Goal: Use online tool/utility: Utilize a website feature to perform a specific function

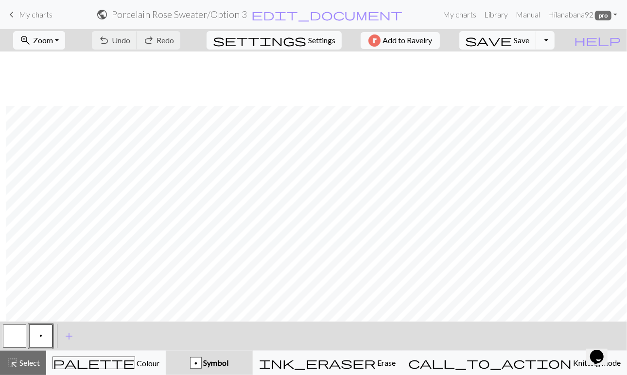
scroll to position [590, 6]
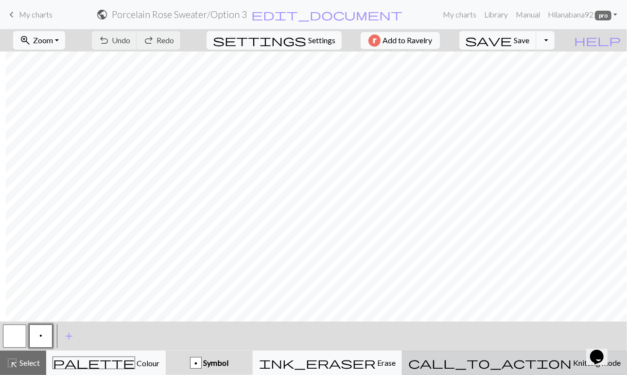
click at [572, 364] on span "Knitting mode" at bounding box center [596, 362] width 49 height 9
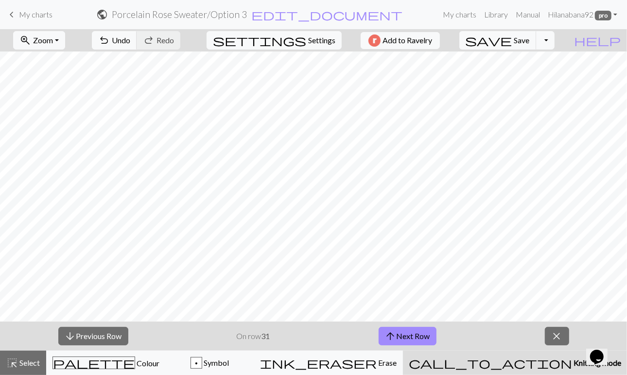
scroll to position [436, 0]
click at [401, 336] on button "arrow_upward Next Row" at bounding box center [408, 336] width 58 height 18
click at [109, 335] on button "arrow_downward Previous Row" at bounding box center [93, 336] width 70 height 18
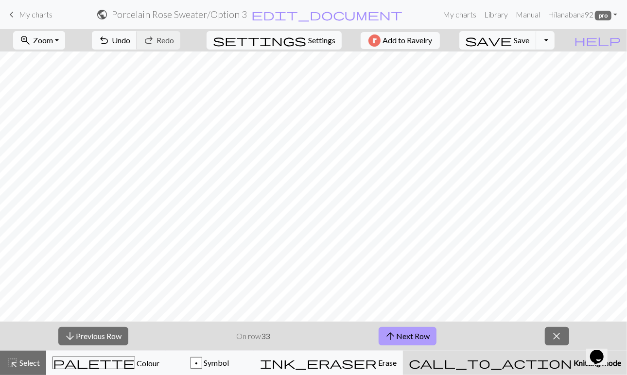
click at [411, 338] on button "arrow_upward Next Row" at bounding box center [408, 336] width 58 height 18
drag, startPoint x: 411, startPoint y: 338, endPoint x: 339, endPoint y: 343, distance: 72.1
click at [339, 343] on div "arrow_downward Previous Row On row 34 arrow_upward Next Row close" at bounding box center [313, 336] width 627 height 29
click at [418, 337] on button "arrow_upward Next Row" at bounding box center [408, 336] width 58 height 18
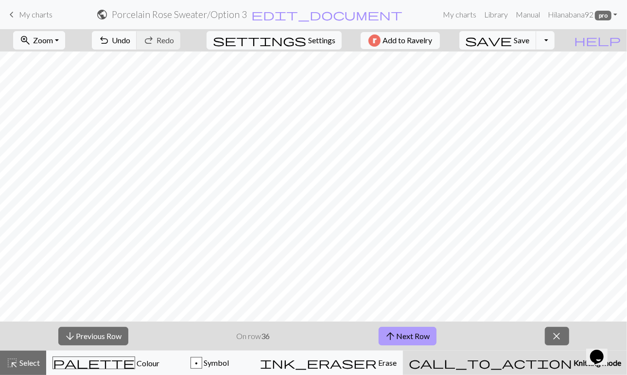
click at [411, 337] on button "arrow_upward Next Row" at bounding box center [408, 336] width 58 height 18
click at [409, 333] on button "arrow_upward Next Row" at bounding box center [408, 336] width 58 height 18
click at [405, 331] on button "arrow_upward Next Row" at bounding box center [408, 336] width 58 height 18
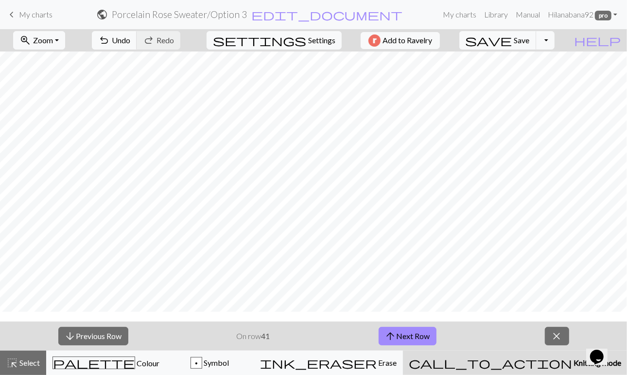
scroll to position [310, 0]
click at [402, 334] on button "arrow_upward Next Row" at bounding box center [408, 336] width 58 height 18
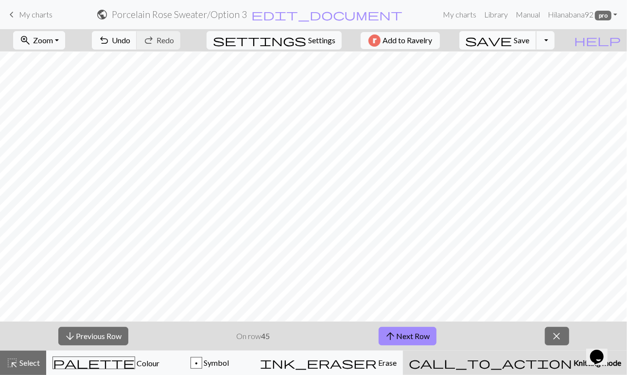
click at [530, 39] on span "Save" at bounding box center [522, 39] width 16 height 9
